Goal: Information Seeking & Learning: Learn about a topic

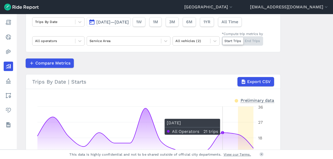
scroll to position [16, 0]
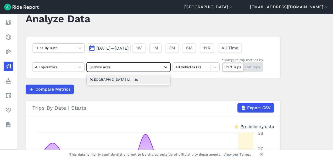
click at [164, 67] on icon at bounding box center [165, 67] width 3 height 2
click at [151, 78] on div "[GEOGRAPHIC_DATA] Limits" at bounding box center [129, 79] width 84 height 9
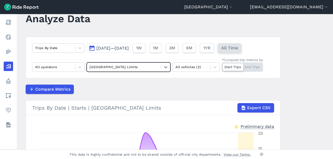
click at [238, 47] on span "All Time" at bounding box center [229, 48] width 17 height 6
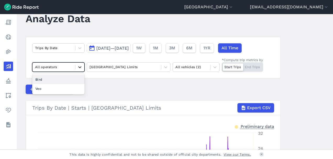
click at [79, 67] on icon at bounding box center [79, 67] width 3 height 2
click at [213, 66] on icon at bounding box center [214, 67] width 5 height 5
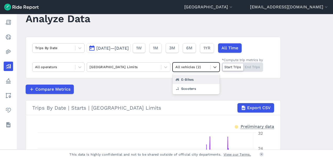
click at [191, 79] on div "E-Bikes" at bounding box center [195, 79] width 47 height 9
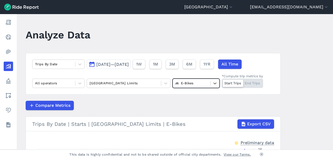
click at [109, 63] on span "Jan 1, 2024—Oct 2, 2025" at bounding box center [112, 64] width 32 height 5
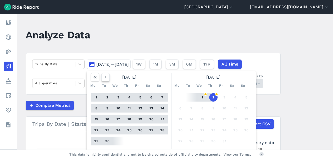
click at [103, 76] on icon "button" at bounding box center [105, 77] width 5 height 5
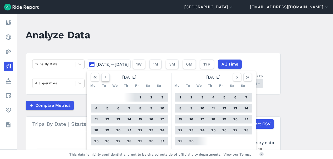
click at [103, 76] on icon "button" at bounding box center [105, 77] width 5 height 5
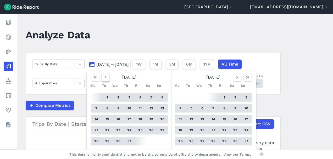
click at [103, 76] on icon "button" at bounding box center [105, 77] width 5 height 5
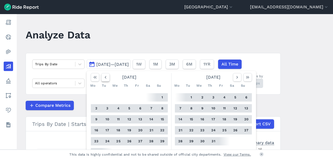
click at [103, 76] on icon "button" at bounding box center [105, 77] width 5 height 5
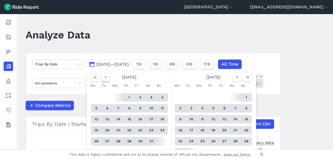
click at [103, 76] on icon "button" at bounding box center [105, 77] width 5 height 5
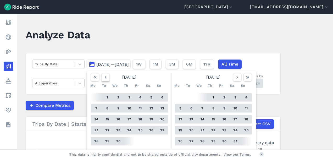
click at [103, 76] on icon "button" at bounding box center [105, 77] width 5 height 5
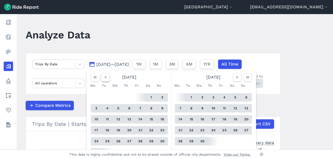
click at [103, 76] on icon "button" at bounding box center [105, 77] width 5 height 5
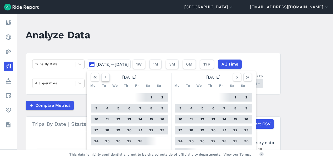
click at [103, 76] on icon "button" at bounding box center [105, 77] width 5 height 5
click at [117, 97] on button "1" at bounding box center [118, 97] width 8 height 8
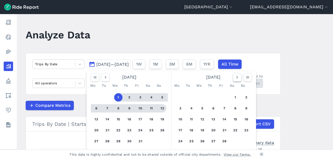
click at [236, 76] on icon "button" at bounding box center [236, 77] width 5 height 5
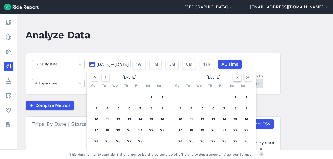
click at [236, 76] on icon "button" at bounding box center [236, 77] width 5 height 5
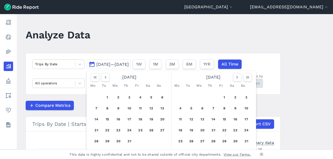
click at [310, 98] on main "Analyze Data Trips By Date Jan 1, 2024—Oct 2, 2025 July 2025 Mo Tu We Th Fr Sa …" at bounding box center [175, 82] width 316 height 136
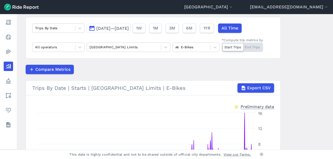
scroll to position [10, 0]
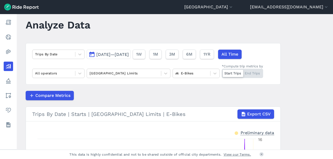
click at [232, 73] on div at bounding box center [233, 73] width 20 height 7
click at [221, 72] on input "*Compute trip metrics by Start Trips End Trips" at bounding box center [221, 70] width 0 height 3
click at [230, 74] on div "Start Trips End Trips" at bounding box center [241, 73] width 41 height 9
click at [221, 72] on input "*Compute trip metrics by Start Trips End Trips" at bounding box center [221, 70] width 0 height 3
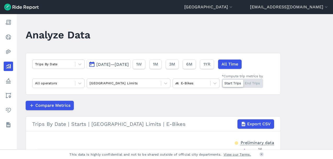
click at [109, 64] on span "Jan 1, 2024—Oct 2, 2025" at bounding box center [112, 64] width 32 height 5
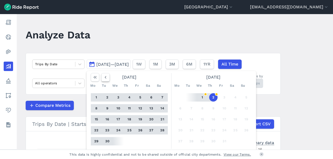
click at [105, 77] on icon "button" at bounding box center [105, 77] width 5 height 5
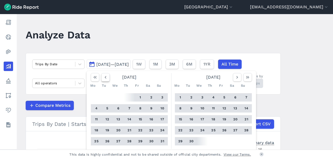
click at [105, 77] on icon "button" at bounding box center [105, 77] width 5 height 5
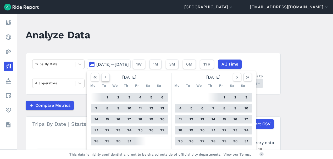
click at [105, 77] on icon "button" at bounding box center [105, 77] width 5 height 5
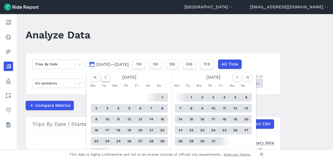
click at [105, 77] on icon "button" at bounding box center [105, 77] width 5 height 5
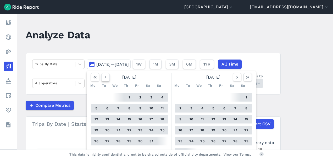
click at [105, 77] on icon "button" at bounding box center [105, 77] width 5 height 5
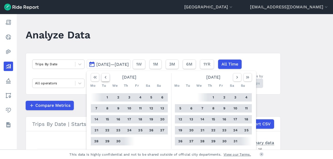
click at [105, 77] on icon "button" at bounding box center [105, 77] width 5 height 5
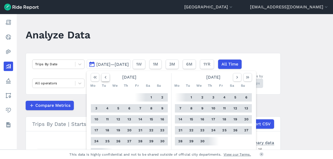
click at [105, 77] on icon "button" at bounding box center [105, 77] width 5 height 5
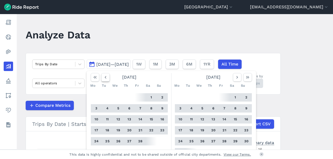
click at [105, 77] on icon "button" at bounding box center [105, 77] width 5 height 5
click at [116, 96] on button "1" at bounding box center [118, 97] width 8 height 8
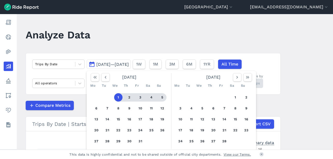
click at [297, 94] on main "Analyze Data Trips By Date Jan 1, 2024—Oct 2, 2025 January 2025 Mo Tu We Th Fr …" at bounding box center [175, 82] width 316 height 136
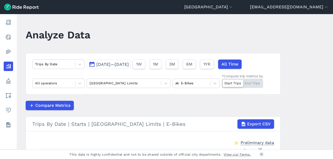
click at [118, 64] on span "Jan 1, 2024—Oct 2, 2025" at bounding box center [112, 64] width 32 height 5
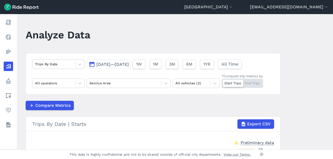
click at [110, 64] on span "Sep 18, 2025—Oct 2, 2025" at bounding box center [112, 64] width 32 height 5
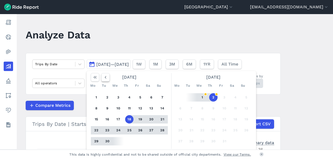
click at [105, 77] on use "button" at bounding box center [106, 77] width 2 height 3
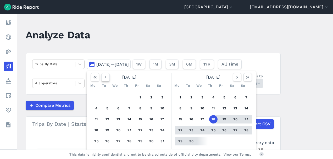
click at [105, 77] on use "button" at bounding box center [106, 77] width 2 height 3
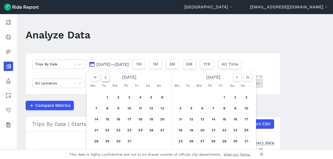
click at [105, 77] on use "button" at bounding box center [106, 77] width 2 height 3
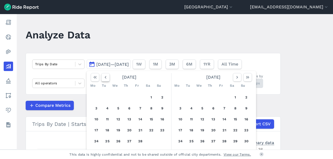
click at [105, 77] on use "button" at bounding box center [106, 77] width 2 height 3
click at [117, 97] on button "1" at bounding box center [118, 97] width 8 height 8
click at [296, 71] on main "Analyze Data Trips By Date Sep 18, 2025—Oct 2, 2025 January 2025 Mo Tu We Th Fr…" at bounding box center [175, 82] width 316 height 136
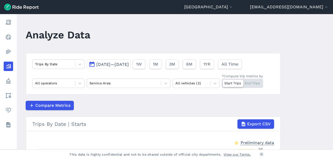
click at [129, 63] on span "Sep 18, 2025—Oct 2, 2025" at bounding box center [112, 64] width 32 height 5
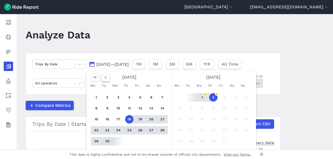
click at [105, 76] on icon "button" at bounding box center [105, 77] width 5 height 5
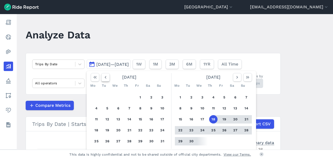
click at [105, 76] on icon "button" at bounding box center [105, 77] width 5 height 5
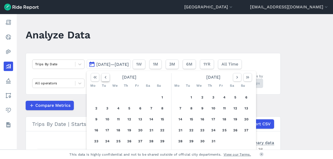
click at [105, 76] on icon "button" at bounding box center [105, 77] width 5 height 5
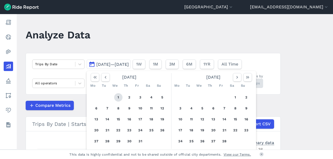
click at [117, 97] on button "1" at bounding box center [118, 97] width 8 height 8
click at [236, 78] on use "button" at bounding box center [237, 77] width 2 height 3
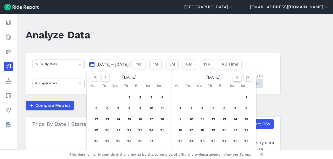
click at [236, 78] on use "button" at bounding box center [237, 77] width 2 height 3
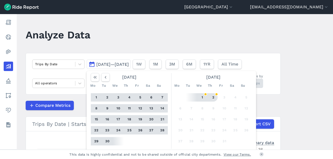
click at [213, 97] on button "2" at bounding box center [213, 97] width 8 height 8
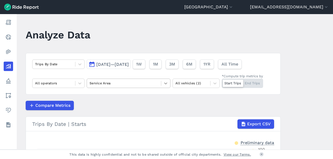
click at [163, 82] on icon at bounding box center [165, 83] width 5 height 5
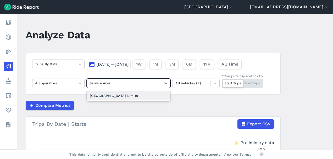
click at [158, 96] on div "[GEOGRAPHIC_DATA] Limits" at bounding box center [129, 95] width 84 height 9
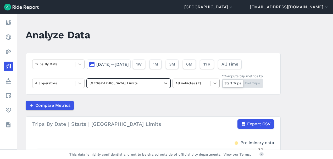
click at [214, 83] on icon at bounding box center [214, 84] width 3 height 2
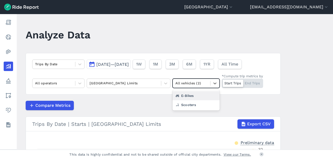
click at [206, 95] on div "E-Bikes" at bounding box center [195, 95] width 47 height 9
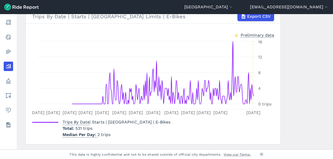
scroll to position [121, 0]
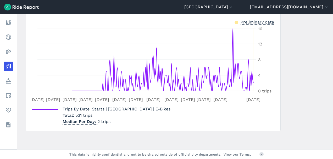
click at [232, 155] on link "View our Terms." at bounding box center [236, 154] width 27 height 5
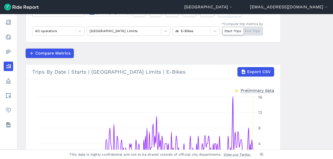
scroll to position [0, 0]
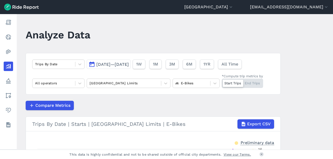
click at [129, 64] on span "Jan 1, 2025—Oct 2, 2025" at bounding box center [112, 64] width 32 height 5
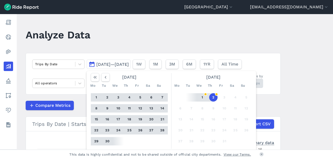
click at [106, 140] on button "30" at bounding box center [107, 141] width 8 height 8
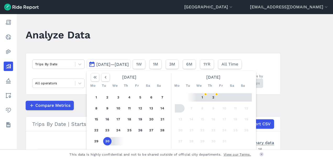
click at [289, 73] on main "Analyze Data Trips By Date Jan 1, 2025—Oct 2, 2025 September 2025 Mo Tu We Th F…" at bounding box center [175, 82] width 316 height 136
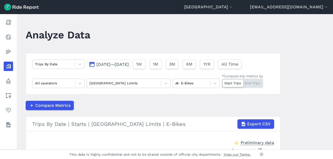
click at [122, 62] on span "Jan 1, 2025—Oct 2, 2025" at bounding box center [112, 64] width 32 height 5
click at [108, 65] on span "Jan 1, 2025—Oct 2, 2025" at bounding box center [112, 64] width 32 height 5
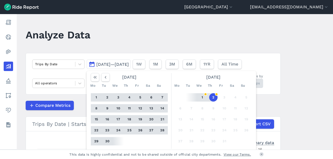
click at [285, 90] on main "Analyze Data Trips By Date Jan 1, 2025—Oct 2, 2025 September 2025 Mo Tu We Th F…" at bounding box center [175, 82] width 316 height 136
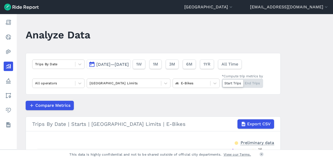
click at [129, 65] on span "Jan 1, 2025—Oct 2, 2025" at bounding box center [112, 64] width 32 height 5
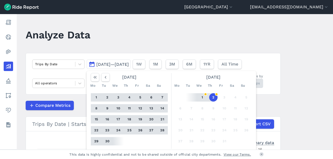
click at [106, 141] on button "30" at bounding box center [107, 141] width 8 height 8
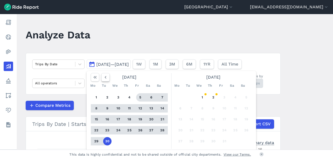
click at [105, 76] on icon "button" at bounding box center [105, 77] width 5 height 5
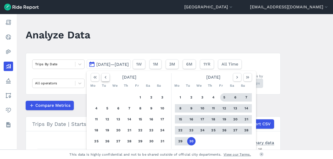
click at [105, 76] on icon "button" at bounding box center [105, 77] width 5 height 5
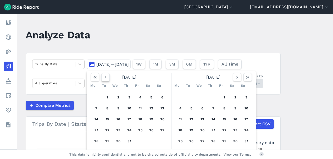
click at [105, 76] on icon "button" at bounding box center [105, 77] width 5 height 5
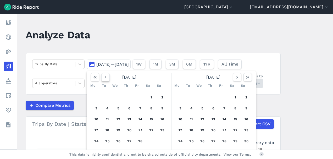
click at [105, 76] on icon "button" at bounding box center [105, 77] width 5 height 5
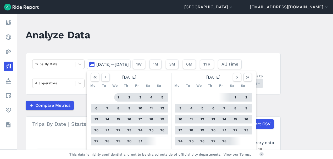
click at [117, 97] on button "1" at bounding box center [118, 97] width 8 height 8
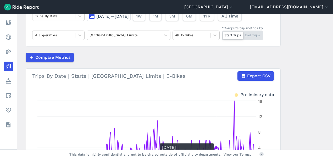
scroll to position [26, 0]
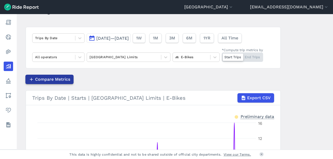
click at [58, 78] on span "Compare Metrics" at bounding box center [52, 79] width 35 height 6
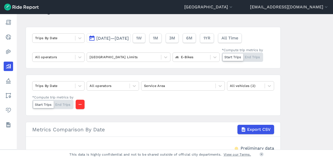
click at [129, 38] on span "Jan 1, 2025—Sep 30, 2025" at bounding box center [112, 38] width 32 height 5
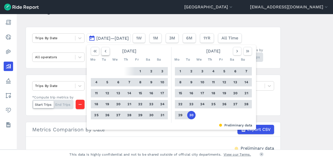
click at [105, 50] on use "button" at bounding box center [106, 51] width 2 height 3
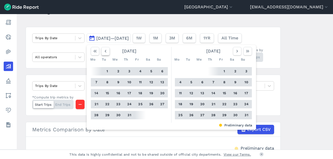
click at [105, 50] on use "button" at bounding box center [106, 51] width 2 height 3
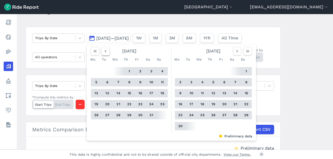
click at [105, 50] on use "button" at bounding box center [106, 51] width 2 height 3
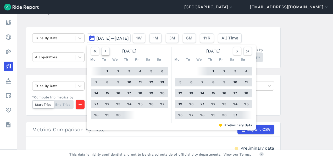
click at [105, 50] on use "button" at bounding box center [106, 51] width 2 height 3
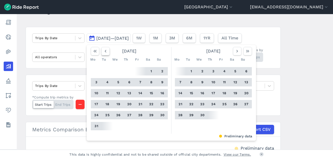
click at [105, 50] on use "button" at bounding box center [106, 51] width 2 height 3
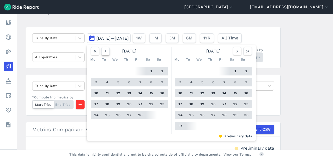
click at [105, 50] on use "button" at bounding box center [106, 51] width 2 height 3
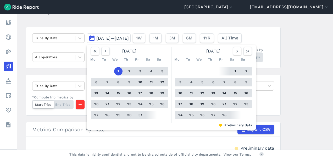
click at [117, 71] on button "1" at bounding box center [118, 71] width 8 height 8
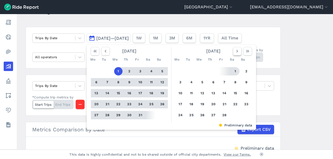
click at [236, 50] on use "button" at bounding box center [237, 51] width 2 height 3
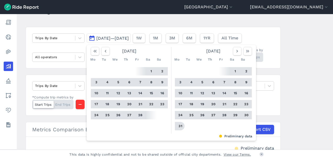
drag, startPoint x: 179, startPoint y: 127, endPoint x: 182, endPoint y: 124, distance: 3.1
click at [179, 127] on button "31" at bounding box center [180, 126] width 8 height 8
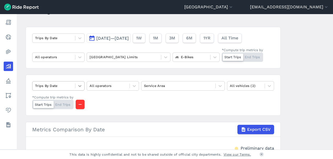
click at [78, 84] on icon at bounding box center [79, 85] width 5 height 5
click at [78, 85] on icon at bounding box center [79, 86] width 3 height 2
click at [47, 104] on div at bounding box center [43, 104] width 20 height 7
click at [32, 103] on input "*Compute trip metrics by Start Trips End Trips" at bounding box center [32, 101] width 0 height 3
click at [38, 102] on div "Start Trips End Trips" at bounding box center [52, 104] width 41 height 9
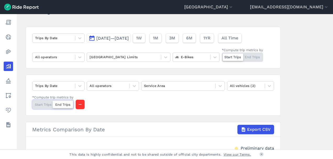
click at [32, 102] on input "*Compute trip metrics by Start Trips End Trips" at bounding box center [32, 101] width 0 height 3
click at [78, 86] on icon at bounding box center [79, 85] width 5 height 5
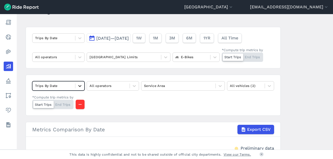
click at [78, 86] on icon at bounding box center [79, 85] width 5 height 5
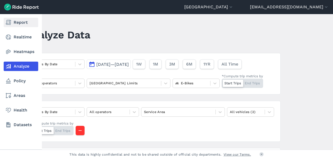
click at [22, 22] on link "Report" at bounding box center [21, 22] width 35 height 9
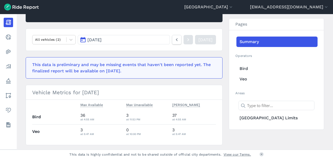
scroll to position [78, 0]
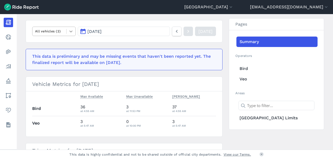
click at [70, 31] on icon at bounding box center [70, 31] width 5 height 5
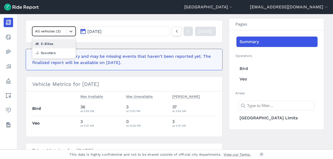
click at [52, 42] on div "E-Bikes" at bounding box center [53, 43] width 43 height 9
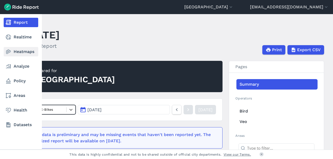
drag, startPoint x: 10, startPoint y: 52, endPoint x: 13, endPoint y: 52, distance: 3.1
click at [10, 52] on use at bounding box center [8, 52] width 5 height 4
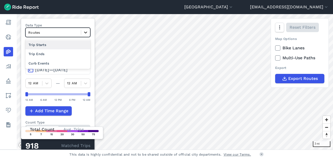
click at [86, 32] on icon at bounding box center [85, 32] width 5 height 5
click at [49, 44] on div "Trip Starts" at bounding box center [57, 44] width 65 height 9
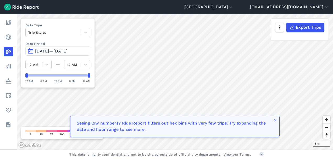
click at [67, 51] on span "Jul 3, 2025—Oct 1, 2025" at bounding box center [51, 51] width 32 height 5
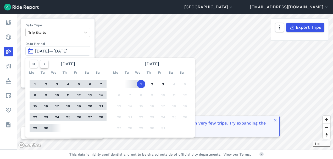
click at [44, 63] on use "button" at bounding box center [44, 64] width 2 height 3
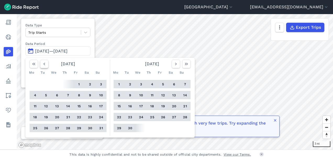
click at [44, 63] on use "button" at bounding box center [44, 64] width 2 height 3
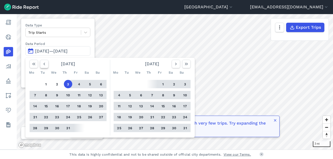
click at [44, 63] on use "button" at bounding box center [44, 64] width 2 height 3
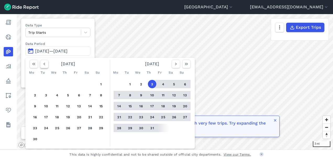
click at [44, 63] on use "button" at bounding box center [44, 64] width 2 height 3
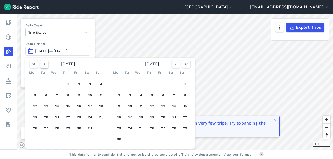
click at [44, 63] on use "button" at bounding box center [44, 64] width 2 height 3
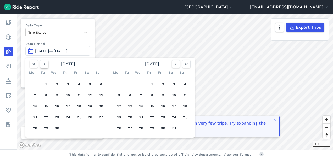
click at [44, 63] on use "button" at bounding box center [44, 64] width 2 height 3
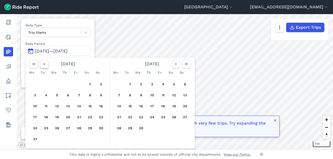
click at [44, 63] on use "button" at bounding box center [44, 64] width 2 height 3
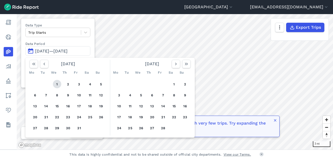
click at [55, 83] on button "1" at bounding box center [57, 84] width 8 height 8
click at [174, 63] on icon "button" at bounding box center [175, 63] width 5 height 5
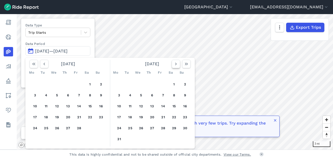
click at [174, 63] on icon "button" at bounding box center [175, 63] width 5 height 5
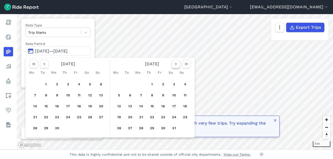
click at [174, 63] on icon "button" at bounding box center [175, 63] width 5 height 5
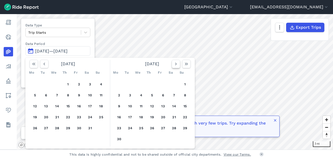
click at [174, 63] on icon "button" at bounding box center [175, 63] width 5 height 5
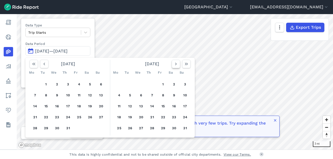
click at [174, 63] on icon "button" at bounding box center [175, 63] width 5 height 5
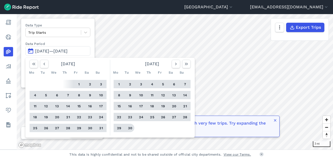
click at [130, 128] on button "30" at bounding box center [130, 128] width 8 height 8
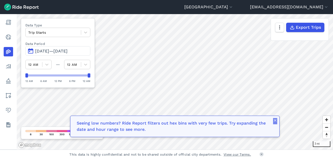
click at [275, 121] on use "button" at bounding box center [275, 120] width 2 height 2
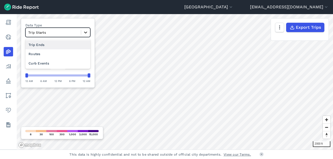
click at [86, 32] on icon at bounding box center [85, 33] width 3 height 2
click at [43, 45] on div "Trip Ends" at bounding box center [57, 44] width 65 height 9
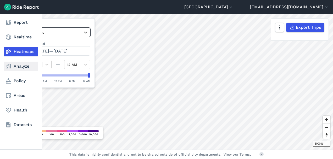
click at [24, 65] on link "Analyze" at bounding box center [21, 66] width 35 height 9
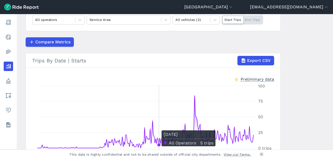
scroll to position [52, 0]
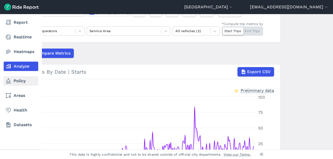
click at [8, 82] on icon at bounding box center [8, 81] width 6 height 6
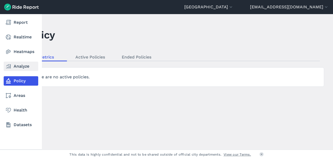
click at [12, 66] on link "Analyze" at bounding box center [21, 66] width 35 height 9
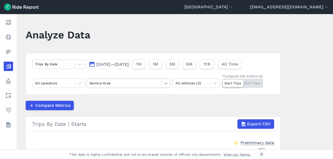
click at [164, 82] on icon at bounding box center [165, 83] width 5 height 5
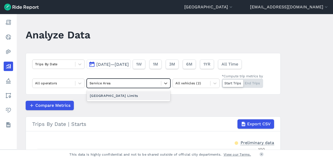
click at [131, 95] on div "[GEOGRAPHIC_DATA] Limits" at bounding box center [129, 95] width 84 height 9
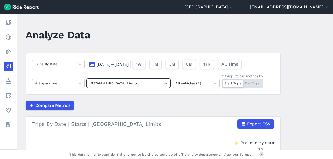
click at [129, 62] on span "Jan 1, 2025—Sep 30, 2025" at bounding box center [112, 64] width 32 height 5
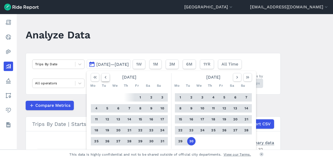
click at [105, 77] on use "button" at bounding box center [106, 77] width 2 height 3
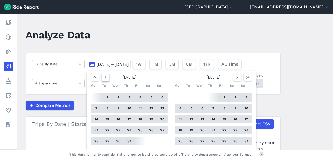
click at [105, 77] on use "button" at bounding box center [106, 77] width 2 height 3
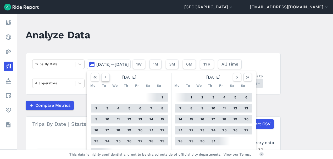
click at [105, 77] on use "button" at bounding box center [106, 77] width 2 height 3
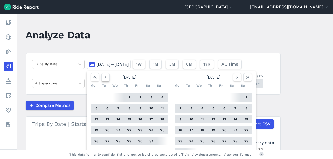
click at [105, 77] on use "button" at bounding box center [106, 77] width 2 height 3
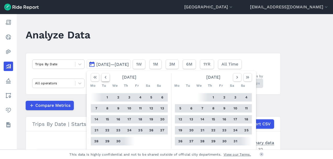
click at [105, 77] on use "button" at bounding box center [106, 77] width 2 height 3
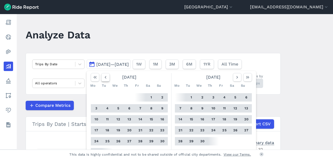
click at [105, 77] on use "button" at bounding box center [106, 77] width 2 height 3
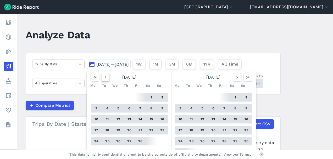
click at [105, 77] on use "button" at bounding box center [106, 77] width 2 height 3
click at [118, 97] on button "1" at bounding box center [118, 97] width 8 height 8
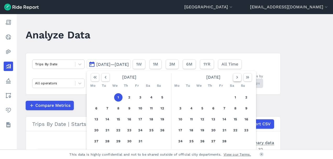
click at [236, 76] on use "button" at bounding box center [237, 77] width 2 height 3
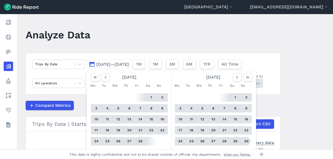
click at [245, 141] on button "30" at bounding box center [246, 141] width 8 height 8
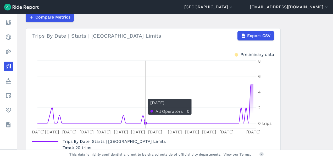
scroll to position [10, 0]
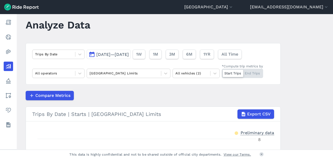
click at [129, 55] on span "Jan 1, 2025—Mar 30, 2025" at bounding box center [112, 54] width 32 height 5
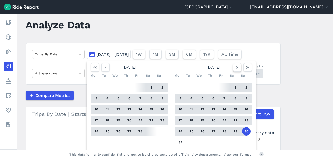
click at [235, 66] on icon "button" at bounding box center [236, 67] width 5 height 5
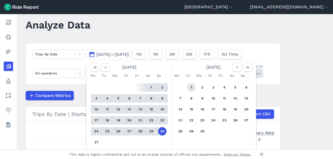
click at [190, 87] on button "1" at bounding box center [191, 87] width 8 height 8
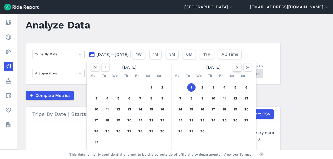
click at [237, 67] on icon "button" at bounding box center [236, 67] width 5 height 5
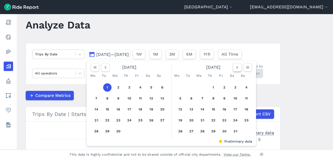
click at [237, 67] on icon "button" at bounding box center [236, 67] width 5 height 5
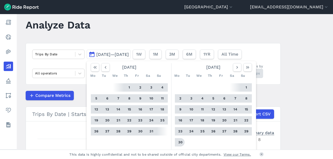
click at [179, 141] on button "30" at bounding box center [180, 142] width 8 height 8
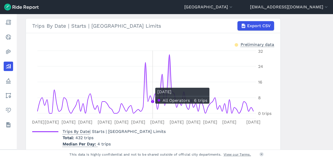
scroll to position [20, 0]
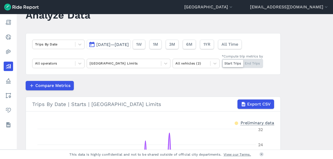
click at [129, 42] on span "Apr 1, 2025—Jun 30, 2025" at bounding box center [112, 44] width 32 height 5
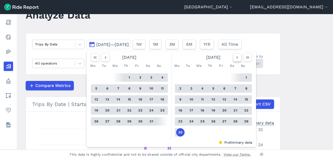
click at [235, 56] on icon "button" at bounding box center [236, 57] width 5 height 5
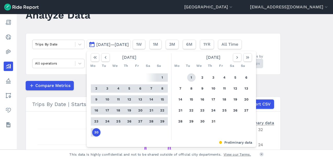
click at [189, 77] on button "1" at bounding box center [191, 77] width 8 height 8
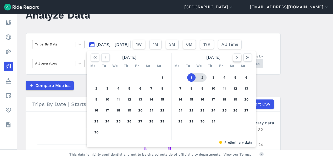
click at [237, 58] on icon "button" at bounding box center [236, 57] width 5 height 5
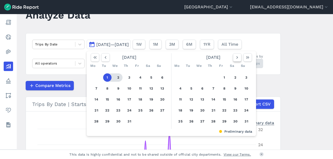
click at [237, 58] on icon "button" at bounding box center [236, 57] width 5 height 5
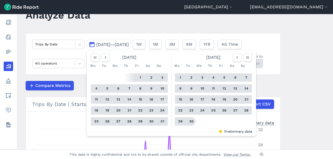
click at [191, 121] on button "30" at bounding box center [191, 121] width 8 height 8
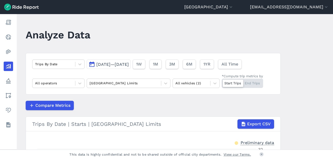
click at [129, 64] on span "Jul 1, 2025—Sep 30, 2025" at bounding box center [112, 64] width 32 height 5
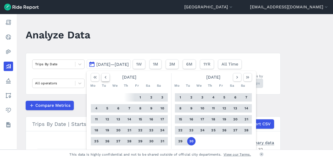
click at [104, 77] on icon "button" at bounding box center [105, 77] width 5 height 5
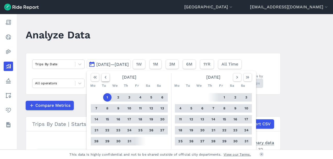
click at [104, 77] on icon "button" at bounding box center [105, 77] width 5 height 5
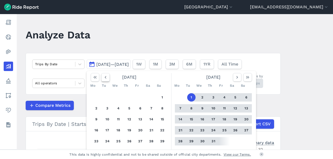
click at [104, 77] on icon "button" at bounding box center [105, 77] width 5 height 5
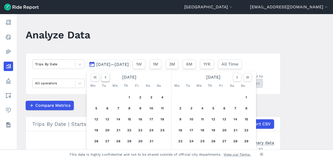
click at [104, 77] on icon "button" at bounding box center [105, 77] width 5 height 5
click at [117, 96] on button "1" at bounding box center [118, 97] width 8 height 8
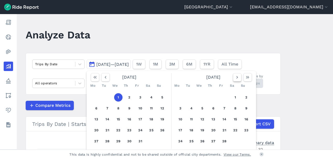
click at [236, 76] on icon "button" at bounding box center [236, 77] width 5 height 5
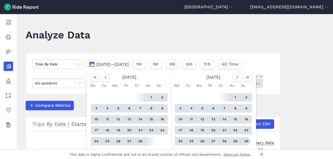
click at [246, 141] on button "30" at bounding box center [246, 141] width 8 height 8
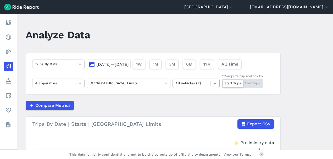
click at [215, 83] on icon at bounding box center [214, 84] width 3 height 2
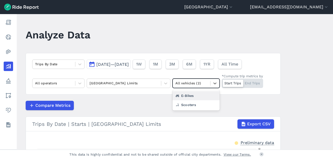
click at [190, 94] on div "E-Bikes" at bounding box center [195, 95] width 47 height 9
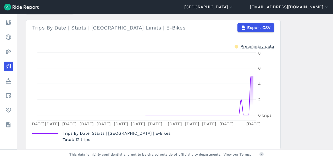
scroll to position [18, 0]
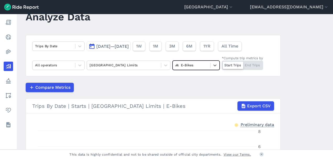
click at [129, 44] on span "Jan 1, 2025—Mar 30, 2025" at bounding box center [112, 46] width 32 height 5
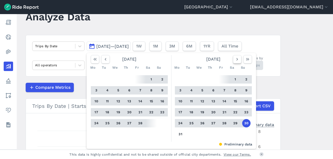
click at [236, 59] on use "button" at bounding box center [237, 59] width 2 height 3
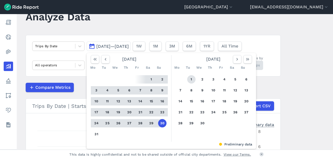
click at [190, 80] on button "1" at bounding box center [191, 79] width 8 height 8
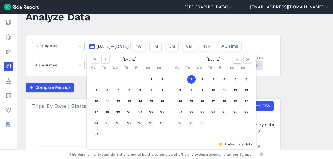
click at [236, 59] on use "button" at bounding box center [237, 59] width 2 height 3
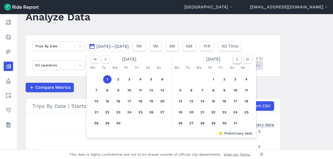
click at [236, 59] on use "button" at bounding box center [237, 59] width 2 height 3
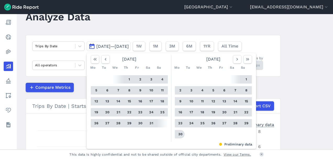
click at [177, 133] on button "30" at bounding box center [180, 134] width 8 height 8
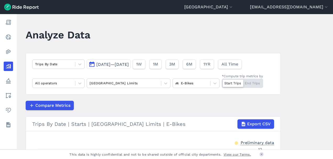
click at [129, 63] on span "Apr 1, 2025—Jun 30, 2025" at bounding box center [112, 64] width 32 height 5
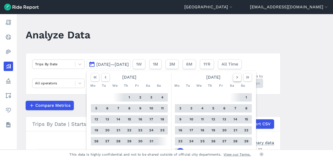
click at [234, 76] on icon "button" at bounding box center [236, 77] width 5 height 5
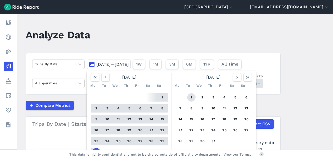
click at [189, 96] on button "1" at bounding box center [191, 97] width 8 height 8
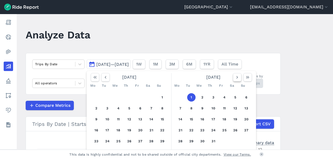
click at [236, 76] on icon "button" at bounding box center [236, 77] width 5 height 5
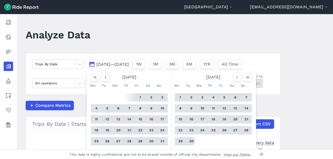
click at [190, 141] on button "30" at bounding box center [191, 141] width 8 height 8
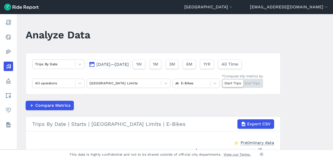
scroll to position [26, 0]
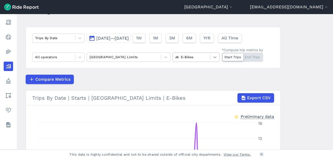
click at [214, 58] on icon at bounding box center [214, 57] width 3 height 2
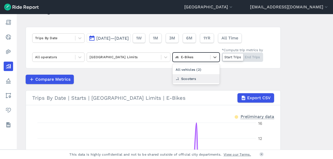
click at [191, 79] on div "Scooters" at bounding box center [195, 78] width 47 height 9
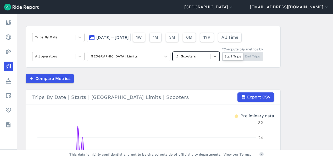
scroll to position [19, 0]
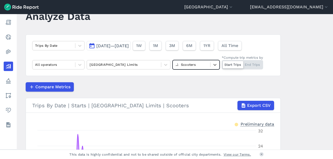
click at [129, 44] on span "Jul 1, 2025—Sep 30, 2025" at bounding box center [112, 45] width 32 height 5
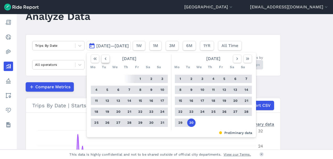
click at [105, 58] on use "button" at bounding box center [106, 59] width 2 height 3
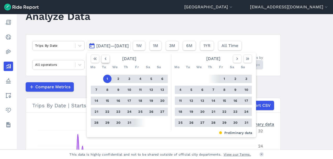
click at [105, 58] on use "button" at bounding box center [106, 59] width 2 height 3
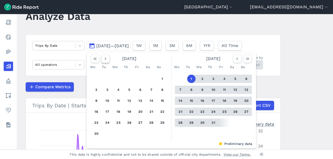
click at [105, 58] on use "button" at bounding box center [106, 59] width 2 height 3
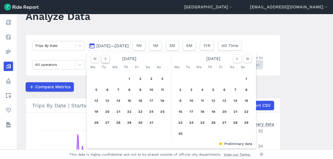
click at [105, 58] on use "button" at bounding box center [106, 59] width 2 height 3
click at [117, 79] on button "1" at bounding box center [118, 79] width 8 height 8
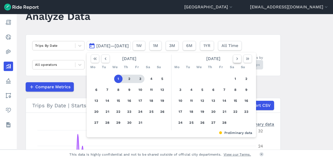
click at [235, 58] on icon "button" at bounding box center [236, 58] width 5 height 5
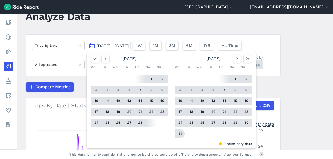
click at [180, 133] on button "31" at bounding box center [180, 134] width 8 height 8
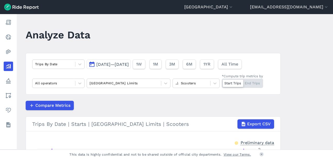
click at [129, 63] on span "Jan 1, 2025—Mar 31, 2025" at bounding box center [112, 64] width 32 height 5
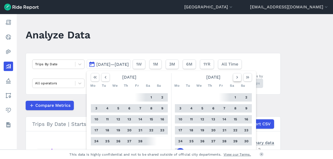
click at [236, 77] on use "button" at bounding box center [237, 77] width 2 height 3
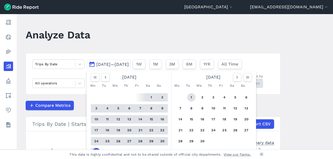
click at [190, 97] on button "1" at bounding box center [191, 97] width 8 height 8
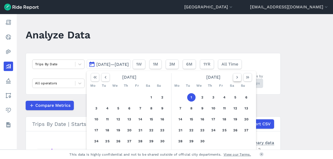
click at [236, 78] on icon "button" at bounding box center [236, 77] width 5 height 5
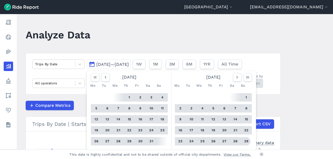
click at [245, 141] on button "29" at bounding box center [246, 141] width 8 height 8
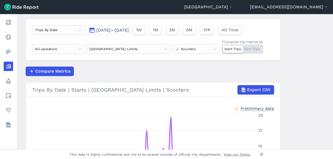
scroll to position [26, 0]
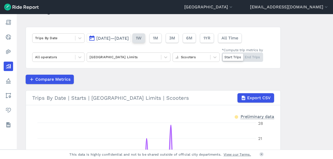
click at [141, 38] on span "1W" at bounding box center [139, 38] width 6 height 6
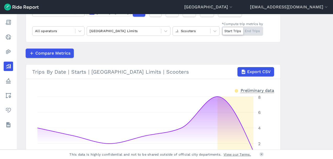
scroll to position [26, 0]
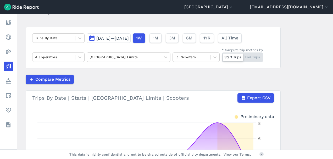
click at [127, 36] on span "[DATE]—[DATE]" at bounding box center [112, 38] width 32 height 5
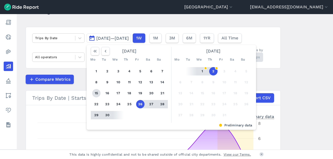
click at [96, 93] on button "15" at bounding box center [96, 93] width 8 height 8
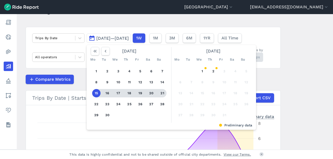
click at [162, 94] on button "21" at bounding box center [162, 93] width 8 height 8
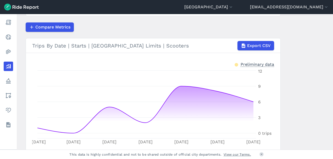
scroll to position [26, 0]
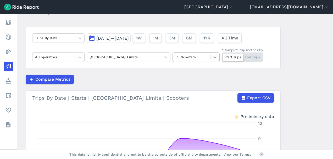
click at [214, 57] on icon at bounding box center [214, 57] width 5 height 5
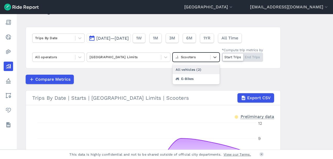
click at [198, 69] on div "All vehicles (2)" at bounding box center [195, 69] width 47 height 9
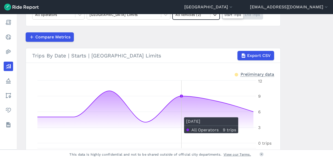
scroll to position [42, 0]
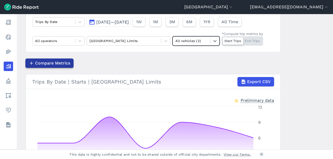
click at [64, 64] on span "Compare Metrics" at bounding box center [52, 63] width 35 height 6
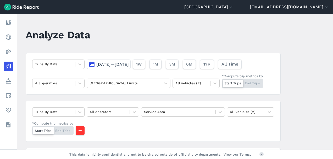
scroll to position [26, 0]
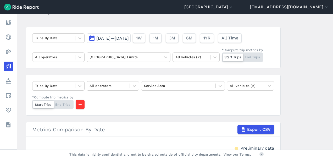
click at [118, 38] on span "Sep 15, 2025—Sep 21, 2025" at bounding box center [112, 38] width 32 height 5
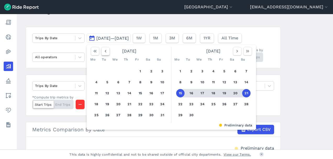
click at [105, 51] on use "button" at bounding box center [106, 51] width 2 height 3
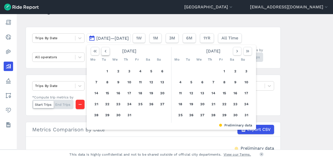
click at [105, 51] on use "button" at bounding box center [106, 51] width 2 height 3
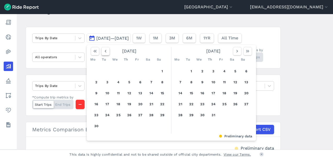
click at [105, 51] on use "button" at bounding box center [106, 51] width 2 height 3
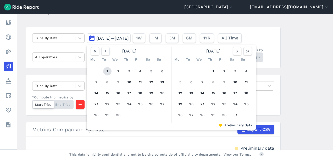
click at [106, 71] on button "1" at bounding box center [107, 71] width 8 height 8
click at [235, 52] on icon "button" at bounding box center [236, 51] width 5 height 5
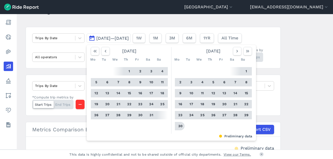
click at [178, 125] on button "30" at bounding box center [180, 126] width 8 height 8
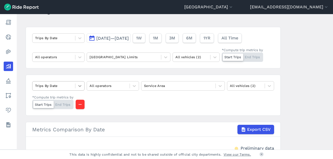
click at [77, 84] on icon at bounding box center [79, 85] width 5 height 5
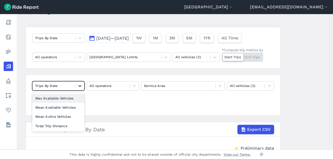
click at [77, 84] on icon at bounding box center [79, 85] width 5 height 5
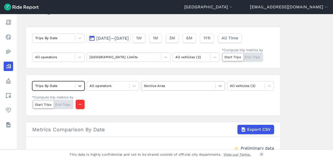
click at [220, 84] on icon at bounding box center [219, 85] width 5 height 5
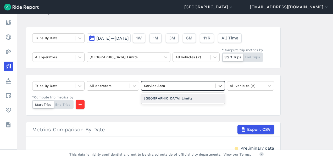
click at [191, 98] on div "[GEOGRAPHIC_DATA] Limits" at bounding box center [183, 98] width 84 height 9
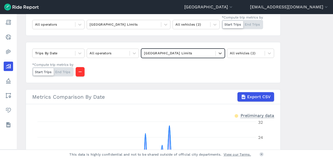
scroll to position [52, 0]
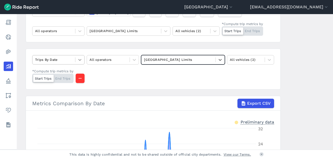
click at [79, 61] on icon at bounding box center [79, 59] width 5 height 5
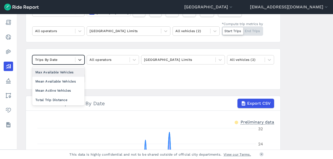
click at [49, 58] on div at bounding box center [53, 60] width 37 height 6
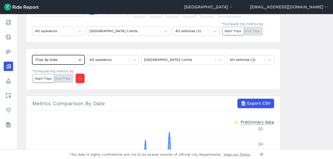
scroll to position [26, 0]
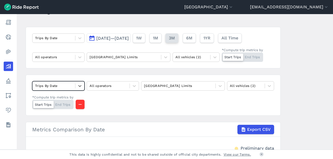
click at [175, 38] on span "3M" at bounding box center [172, 38] width 6 height 6
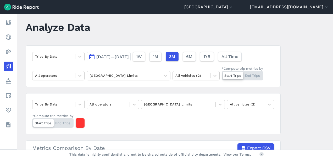
scroll to position [1, 0]
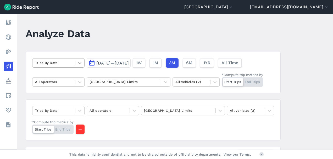
click at [80, 64] on icon at bounding box center [79, 62] width 5 height 5
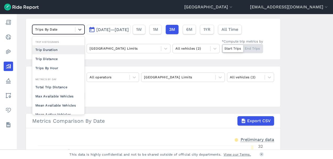
scroll to position [27, 0]
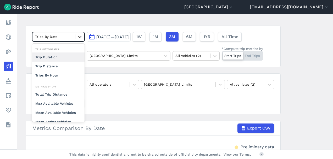
click at [78, 36] on icon at bounding box center [79, 37] width 3 height 2
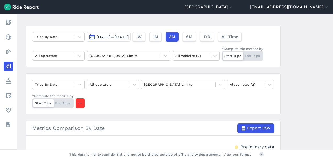
click at [129, 37] on span "Jul 5, 2025—Oct 2, 2025" at bounding box center [112, 37] width 32 height 5
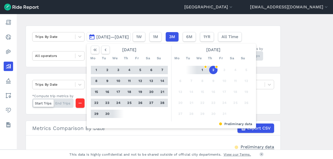
click at [129, 37] on span "Jul 5, 2025—Oct 2, 2025" at bounding box center [112, 37] width 32 height 5
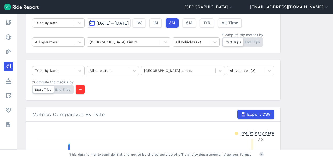
scroll to position [1, 0]
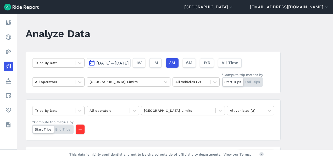
click at [124, 62] on span "Jul 5, 2025—Oct 2, 2025" at bounding box center [112, 63] width 32 height 5
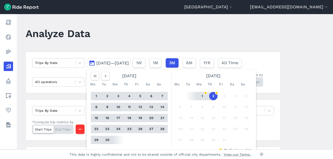
click at [123, 62] on span "Jul 5, 2025—Oct 2, 2025" at bounding box center [112, 63] width 32 height 5
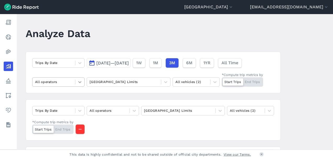
click at [79, 82] on icon at bounding box center [79, 82] width 3 height 2
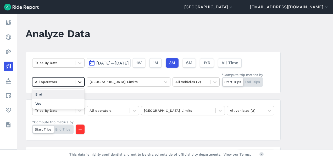
click at [79, 82] on icon at bounding box center [79, 82] width 3 height 2
click at [78, 61] on icon at bounding box center [79, 62] width 5 height 5
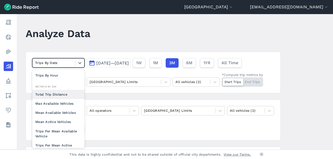
scroll to position [45, 0]
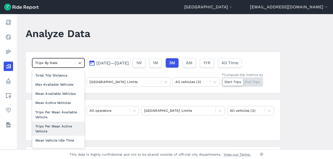
click at [63, 125] on div "Trips Per Mean Active Vehicle" at bounding box center [58, 129] width 52 height 14
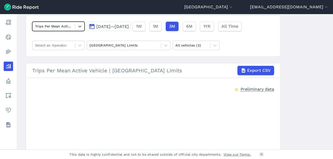
scroll to position [30, 0]
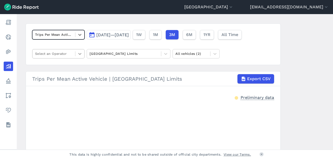
click at [80, 53] on icon at bounding box center [79, 54] width 3 height 2
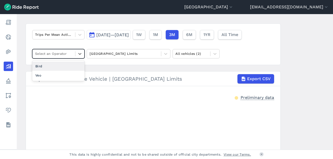
click at [69, 66] on div "Bird" at bounding box center [58, 66] width 52 height 9
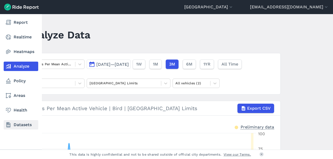
click at [23, 124] on link "Datasets" at bounding box center [21, 124] width 35 height 9
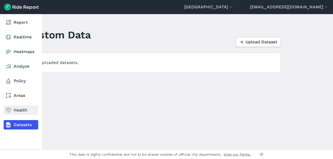
click at [15, 109] on link "Health" at bounding box center [21, 110] width 35 height 9
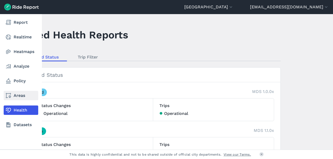
click at [7, 95] on icon at bounding box center [8, 96] width 6 height 6
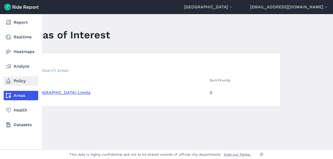
click at [18, 81] on link "Policy" at bounding box center [21, 80] width 35 height 9
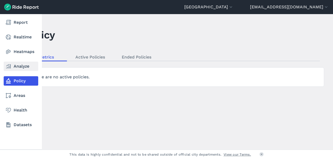
click at [18, 65] on link "Analyze" at bounding box center [21, 66] width 35 height 9
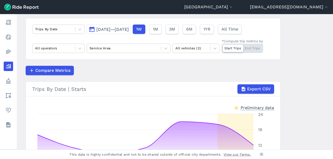
scroll to position [16, 0]
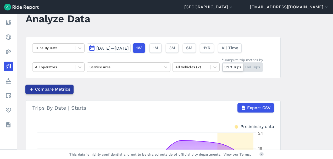
click at [58, 88] on span "Compare Metrics" at bounding box center [52, 89] width 35 height 6
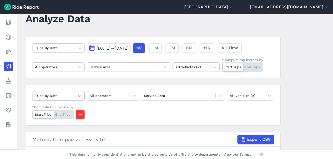
click at [78, 96] on icon at bounding box center [79, 96] width 3 height 2
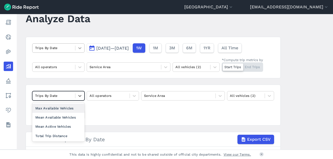
click at [79, 49] on icon at bounding box center [79, 48] width 5 height 5
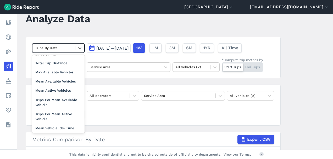
scroll to position [45, 0]
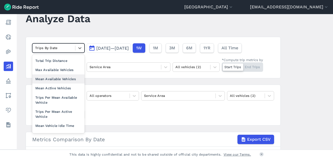
click at [66, 79] on div "Mean Available Vehicles" at bounding box center [58, 79] width 52 height 9
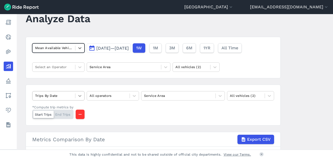
click at [78, 94] on icon at bounding box center [79, 95] width 5 height 5
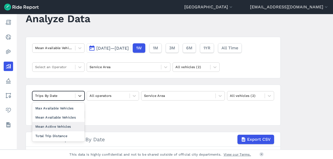
click at [72, 124] on div "Mean Active Vehicles" at bounding box center [58, 126] width 52 height 9
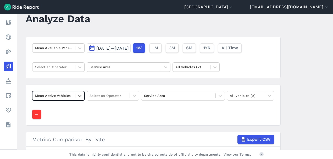
click at [129, 47] on span "[DATE]—[DATE]" at bounding box center [112, 48] width 32 height 5
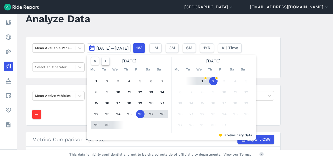
click at [105, 61] on use "button" at bounding box center [106, 61] width 2 height 3
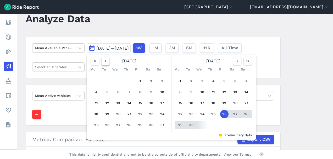
click at [105, 61] on use "button" at bounding box center [106, 61] width 2 height 3
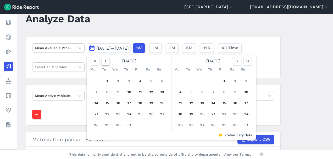
click at [105, 61] on use "button" at bounding box center [106, 61] width 2 height 3
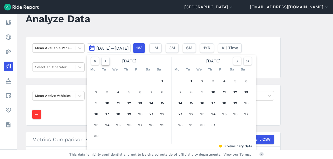
click at [105, 61] on use "button" at bounding box center [106, 61] width 2 height 3
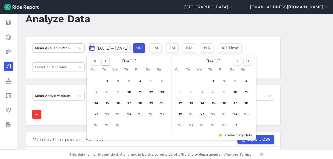
click at [105, 61] on use "button" at bounding box center [106, 61] width 2 height 3
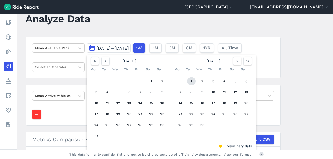
click at [191, 82] on button "1" at bounding box center [191, 81] width 8 height 8
click at [235, 61] on icon "button" at bounding box center [236, 61] width 5 height 5
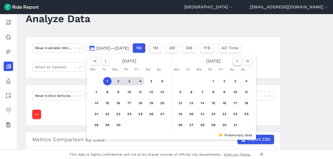
click at [235, 61] on icon "button" at bounding box center [236, 61] width 5 height 5
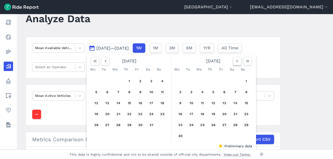
click at [235, 61] on icon "button" at bounding box center [236, 61] width 5 height 5
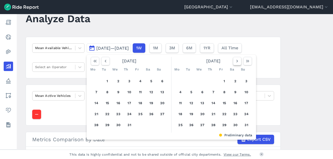
click at [235, 61] on icon "button" at bounding box center [236, 61] width 5 height 5
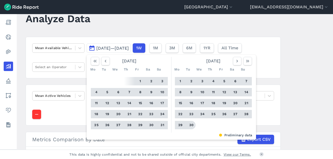
click at [189, 126] on button "30" at bounding box center [191, 125] width 8 height 8
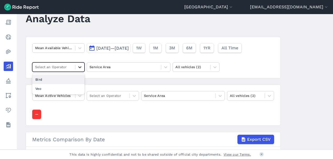
click at [81, 67] on icon at bounding box center [79, 67] width 5 height 5
click at [75, 78] on div "Bird" at bounding box center [58, 79] width 52 height 9
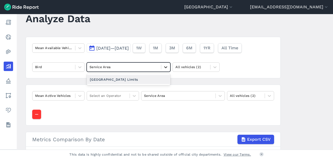
click at [165, 67] on icon at bounding box center [165, 67] width 3 height 2
click at [151, 79] on div "[GEOGRAPHIC_DATA] Limits" at bounding box center [129, 79] width 84 height 9
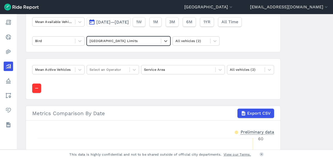
scroll to position [16, 0]
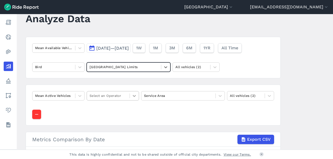
click at [133, 97] on icon at bounding box center [134, 95] width 5 height 5
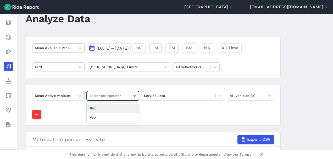
click at [125, 106] on div "Bird" at bounding box center [113, 108] width 52 height 9
click at [219, 94] on icon at bounding box center [219, 95] width 5 height 5
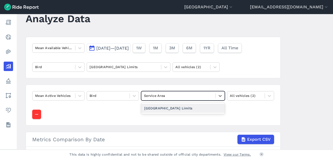
click at [203, 106] on div "[GEOGRAPHIC_DATA] Limits" at bounding box center [183, 108] width 84 height 9
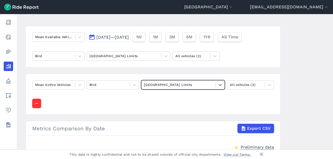
scroll to position [1, 0]
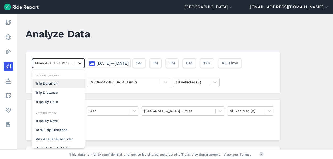
click at [79, 62] on icon at bounding box center [79, 63] width 5 height 5
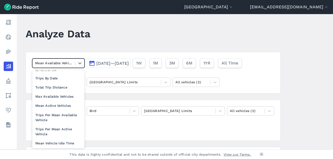
scroll to position [45, 0]
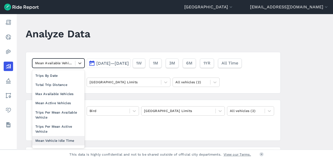
drag, startPoint x: 72, startPoint y: 139, endPoint x: 71, endPoint y: 136, distance: 3.4
click at [71, 139] on div "Mean Vehicle Idle Time" at bounding box center [58, 140] width 52 height 9
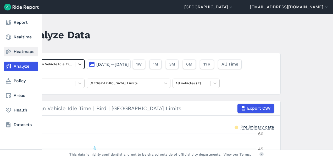
click at [10, 52] on icon at bounding box center [8, 52] width 6 height 6
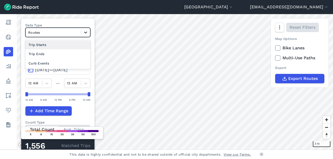
click at [86, 32] on icon at bounding box center [85, 33] width 3 height 2
click at [52, 45] on div "Trip Starts" at bounding box center [57, 44] width 65 height 9
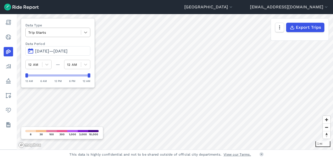
click at [85, 32] on icon at bounding box center [85, 32] width 5 height 5
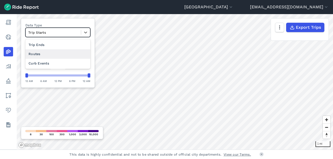
click at [63, 53] on div "Routes" at bounding box center [57, 53] width 65 height 9
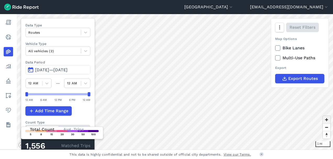
click at [326, 121] on span "Zoom in" at bounding box center [326, 120] width 8 height 8
click at [327, 120] on span "Zoom in" at bounding box center [326, 120] width 8 height 8
click at [326, 120] on span "Zoom in" at bounding box center [326, 120] width 8 height 8
click at [326, 128] on span "Zoom out" at bounding box center [326, 127] width 8 height 7
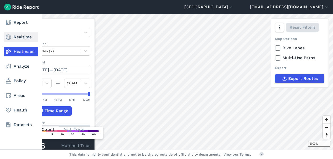
click at [16, 37] on link "Realtime" at bounding box center [21, 36] width 35 height 9
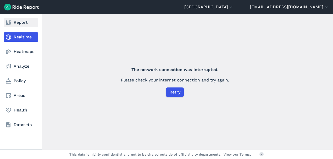
click at [21, 24] on link "Report" at bounding box center [21, 22] width 35 height 9
